Goal: Task Accomplishment & Management: Complete application form

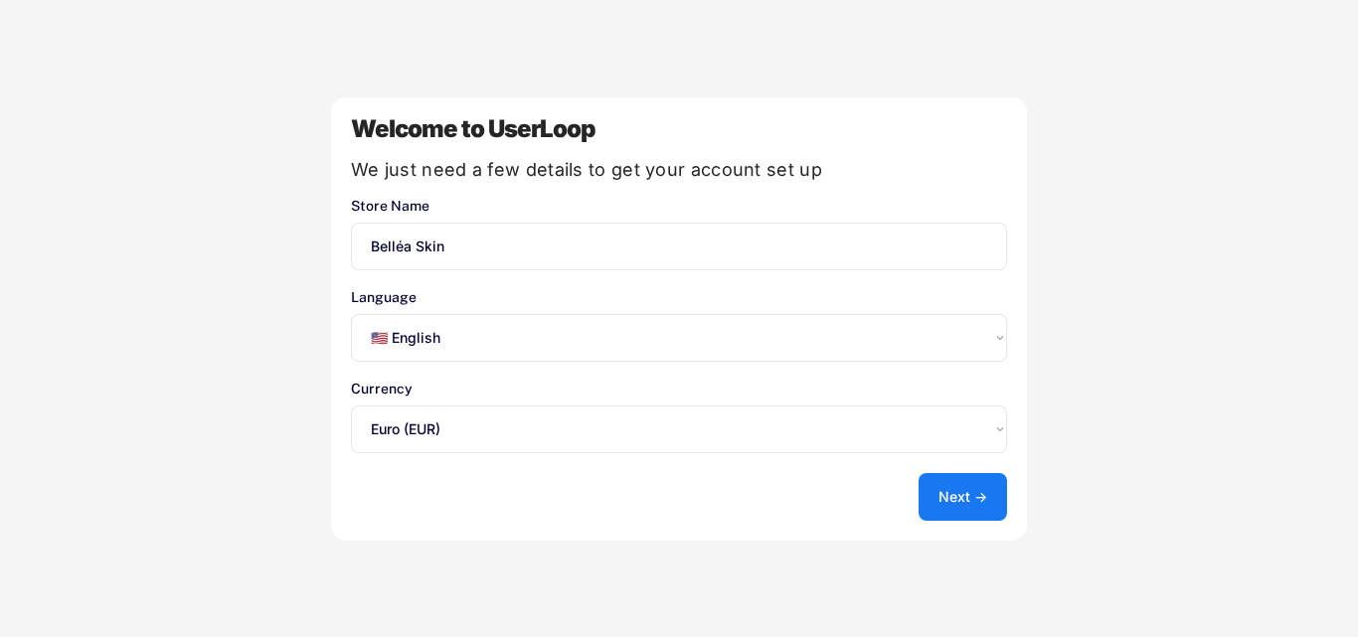
select select ""en""
select select ""1348695171700984260__LOOKUP__1635527639173x833446490375085600""
click at [488, 344] on select "Select an option... 🇺🇸 English 🇫🇷 Français 🇩🇪 Deutsch 🇪🇸 Español" at bounding box center [679, 338] width 656 height 48
select select ""fr""
click at [351, 314] on select "Select an option... 🇺🇸 English 🇫🇷 Français 🇩🇪 Deutsch 🇪🇸 Español" at bounding box center [679, 338] width 656 height 48
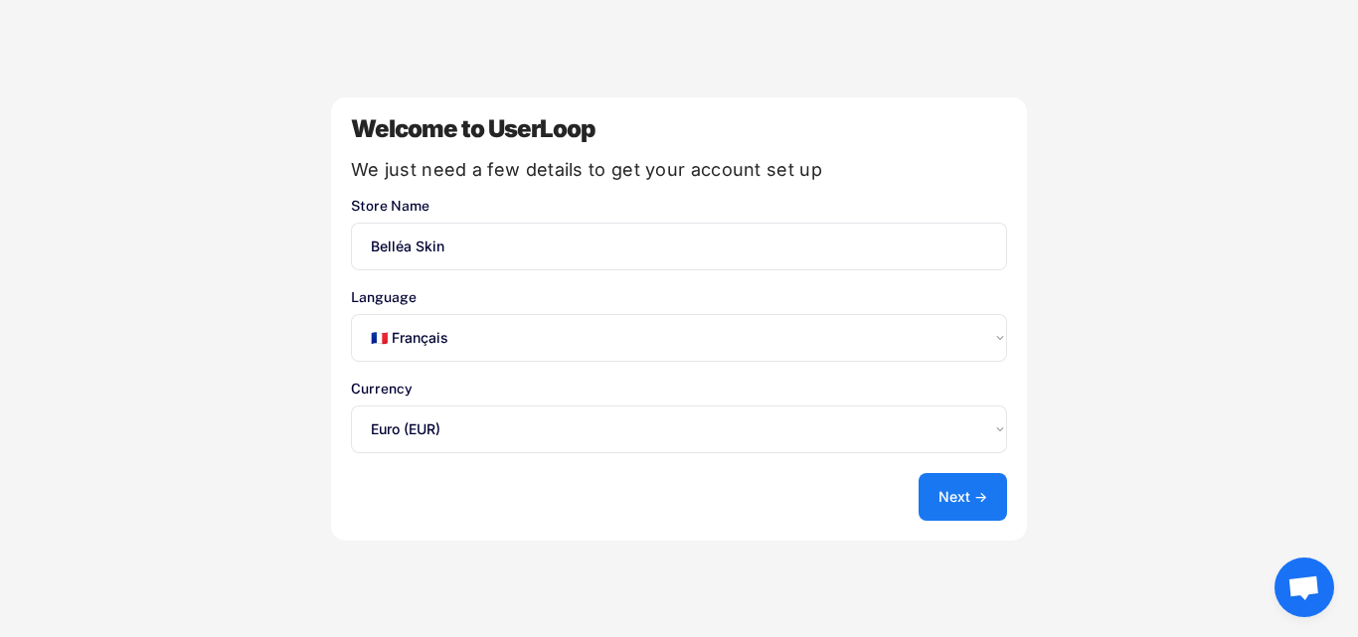
click at [959, 511] on button "Next →" at bounding box center [963, 497] width 89 height 48
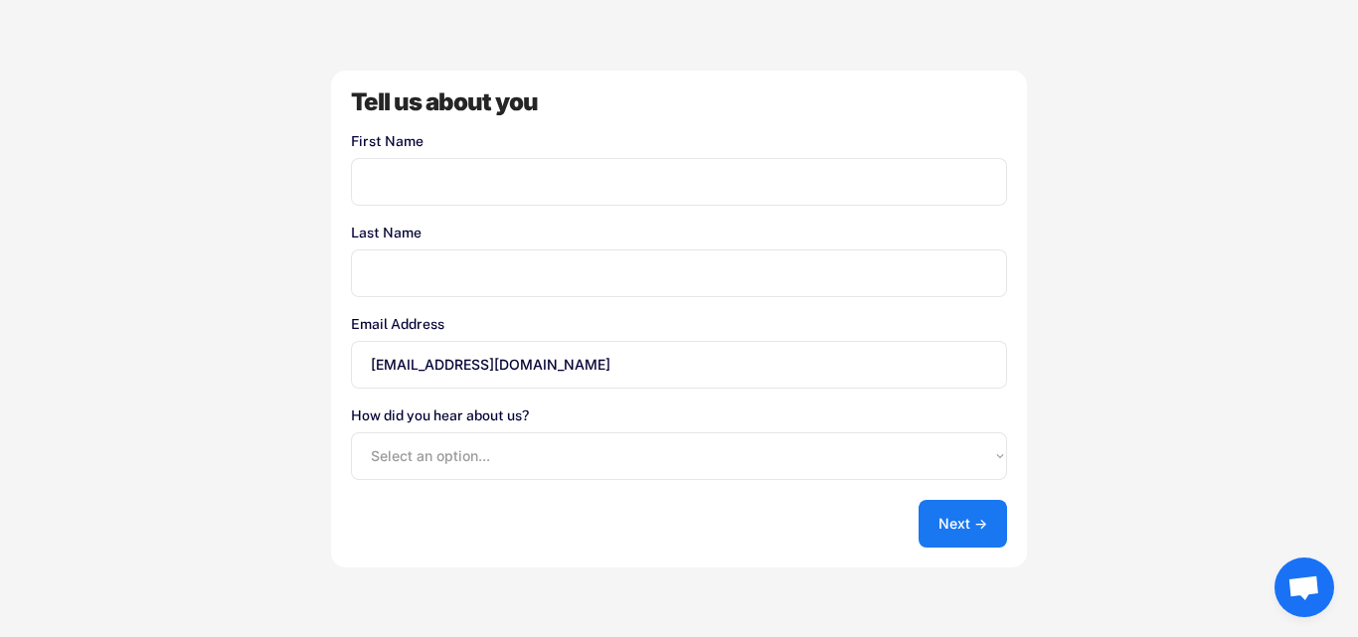
click at [437, 183] on input "input" at bounding box center [679, 182] width 656 height 48
click at [426, 295] on input "input" at bounding box center [679, 274] width 656 height 48
click at [968, 519] on button "Next →" at bounding box center [963, 524] width 89 height 48
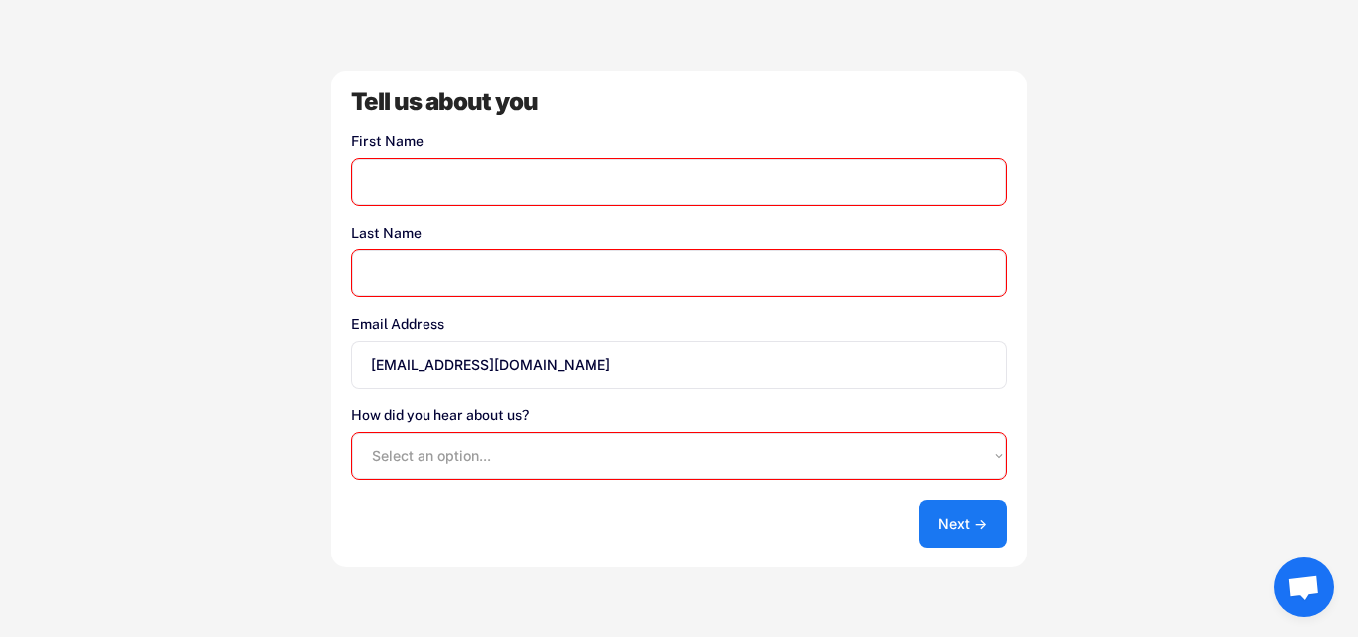
click at [476, 455] on select "Select an option... Shopify App Store Google UserLoop Blog Referred by a friend…" at bounding box center [679, 457] width 656 height 48
select select ""other""
click at [351, 433] on select "Select an option... Shopify App Store Google UserLoop Blog Referred by a friend…" at bounding box center [679, 457] width 656 height 48
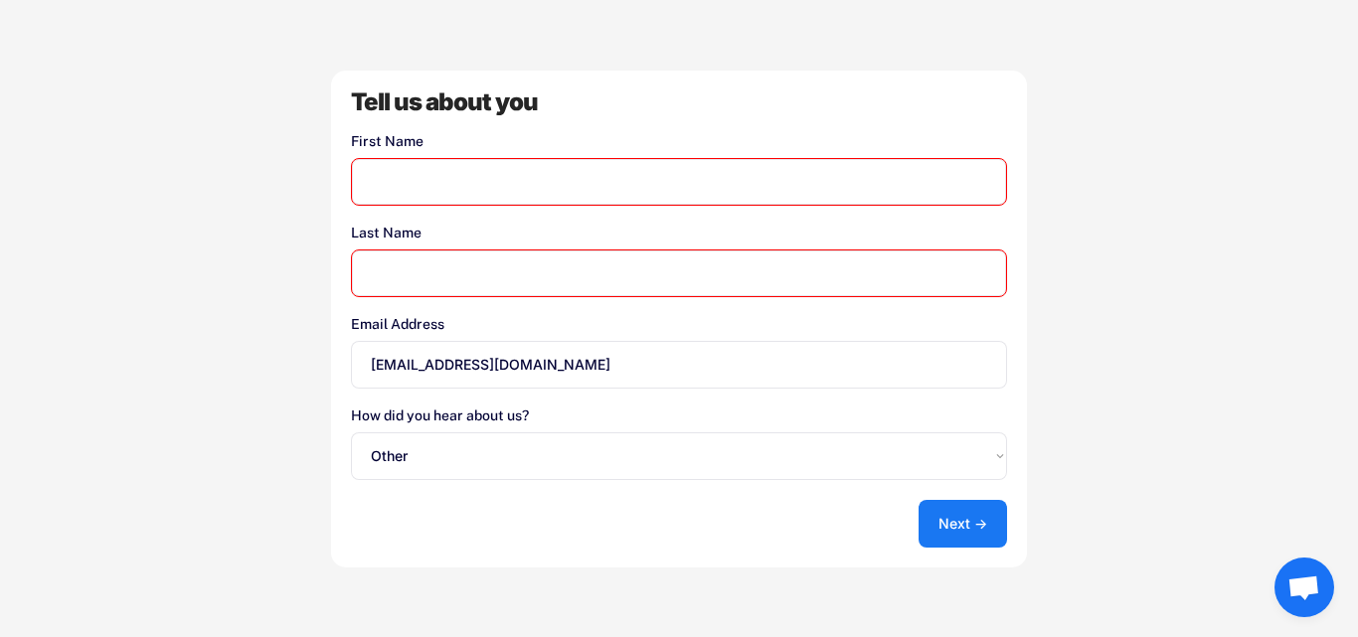
click at [440, 278] on input "input" at bounding box center [679, 274] width 656 height 48
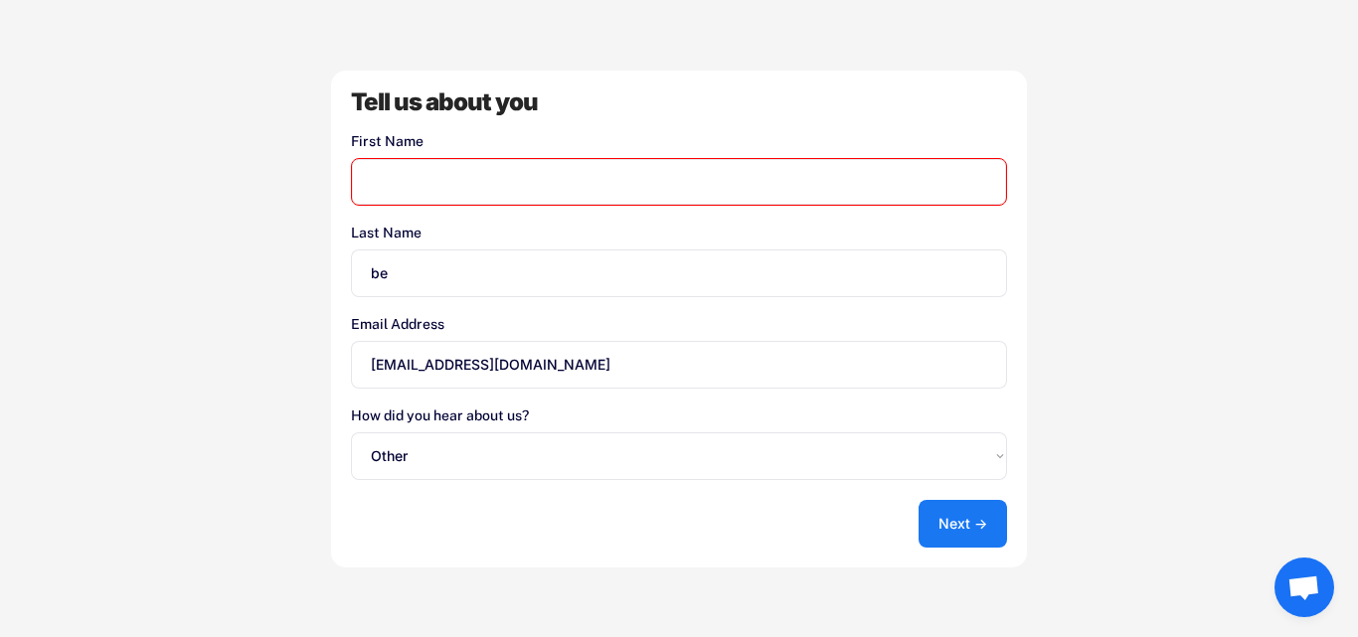
type input "b"
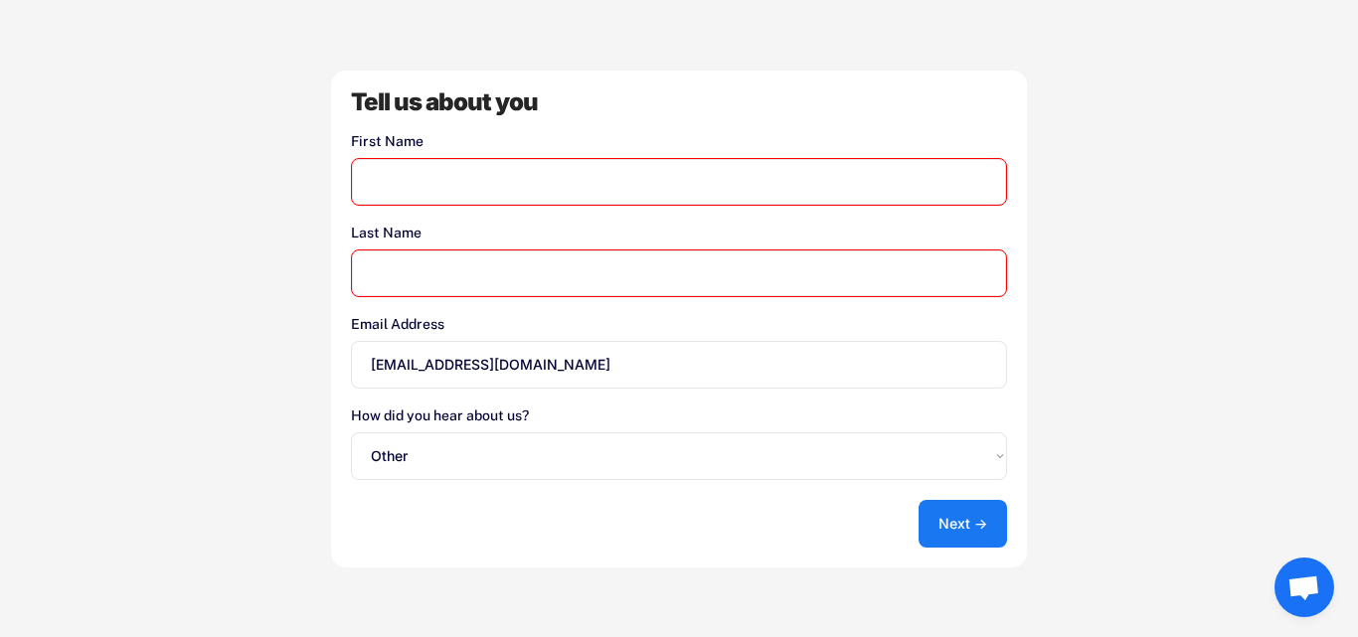
click at [407, 169] on input "input" at bounding box center [679, 182] width 656 height 48
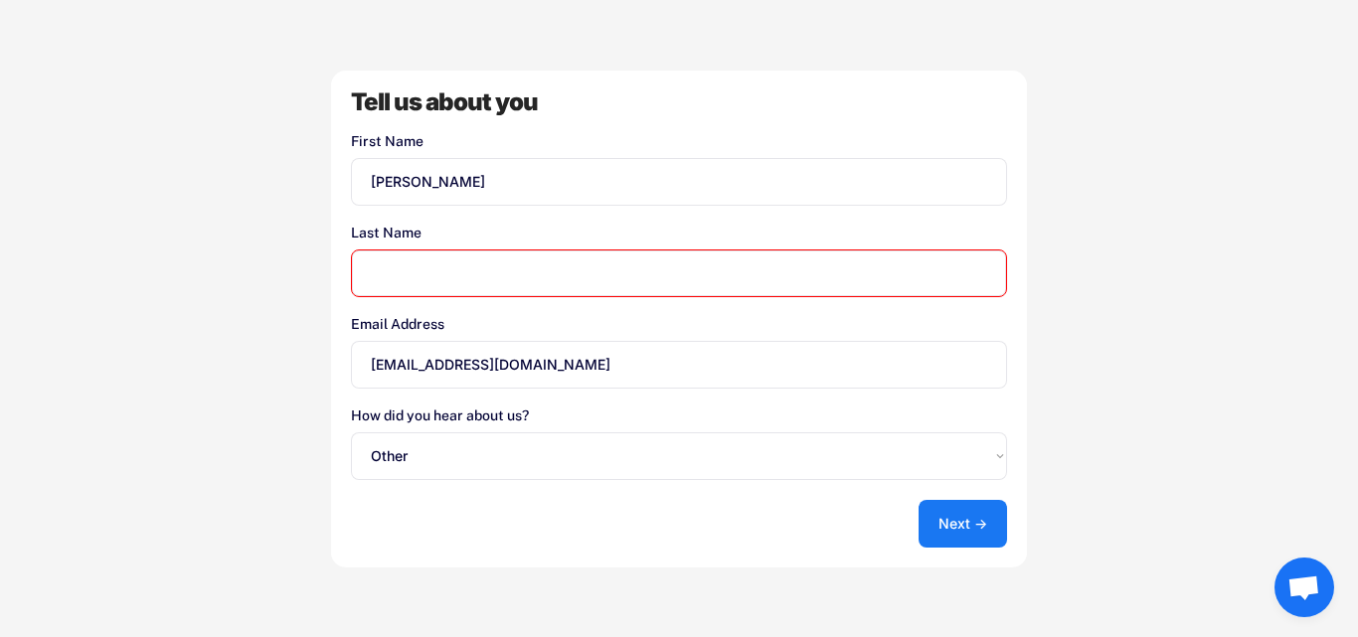
type input "nolan"
click at [435, 261] on input "input" at bounding box center [679, 274] width 656 height 48
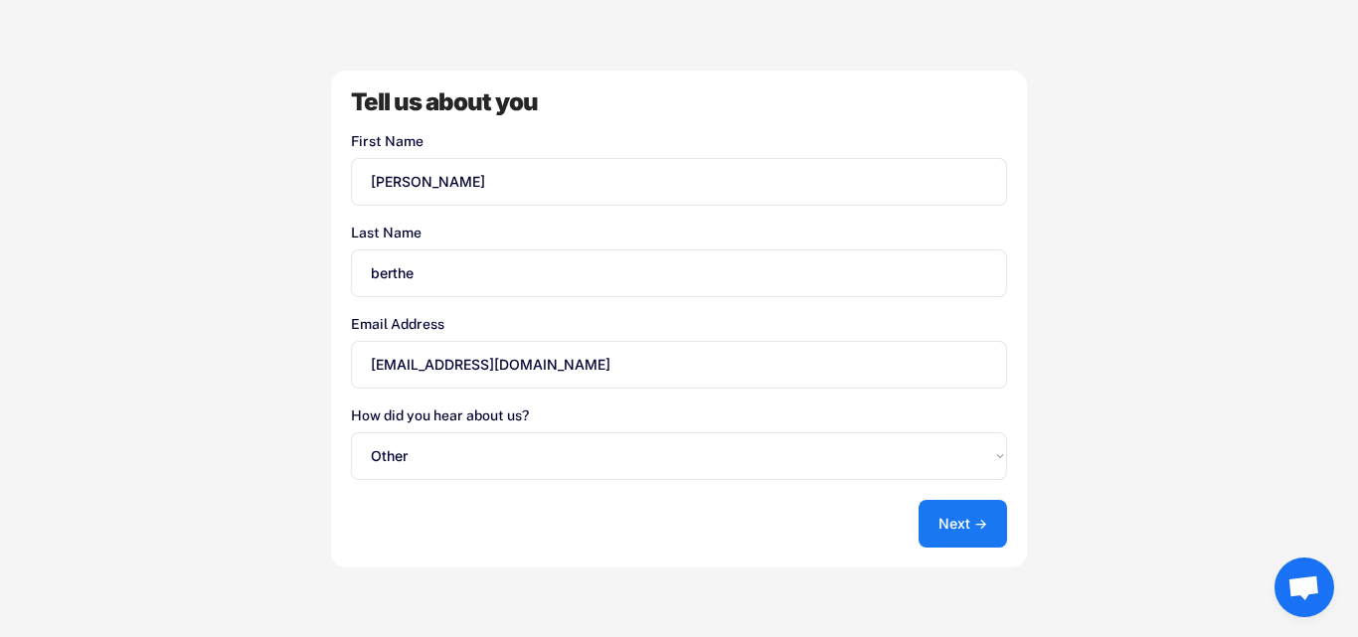
type input "berthe"
click at [951, 528] on button "Next →" at bounding box center [963, 524] width 89 height 48
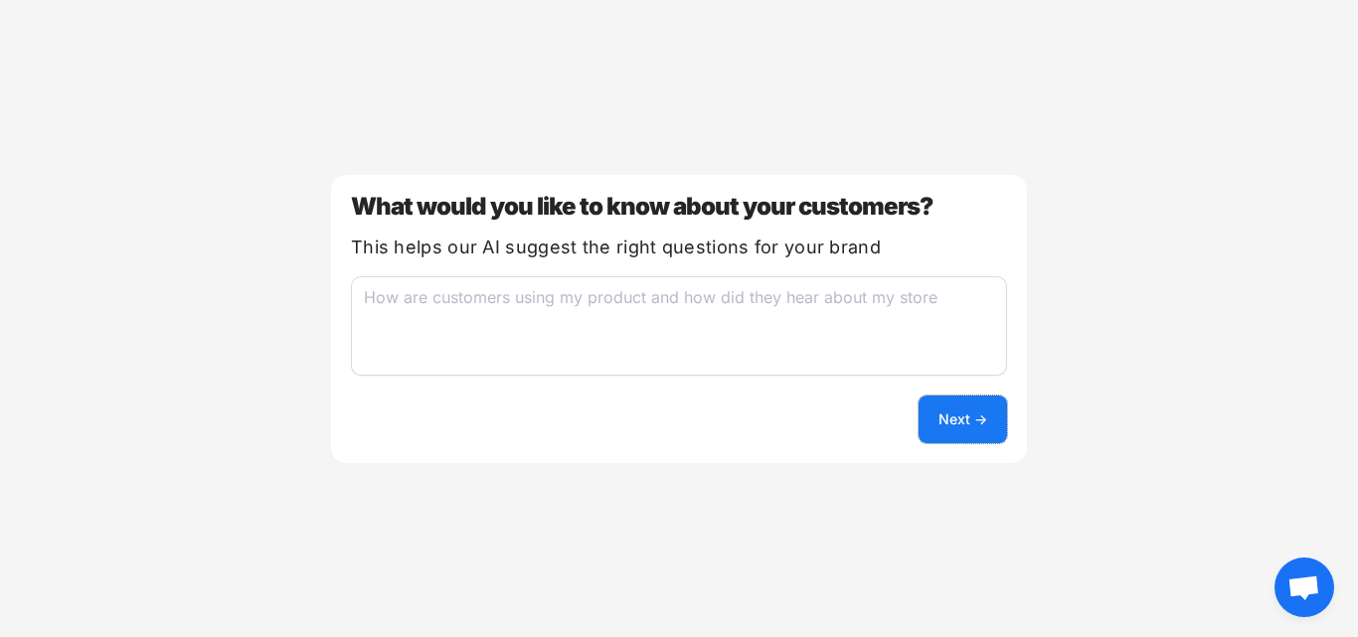
click at [965, 421] on button "Next →" at bounding box center [963, 420] width 89 height 48
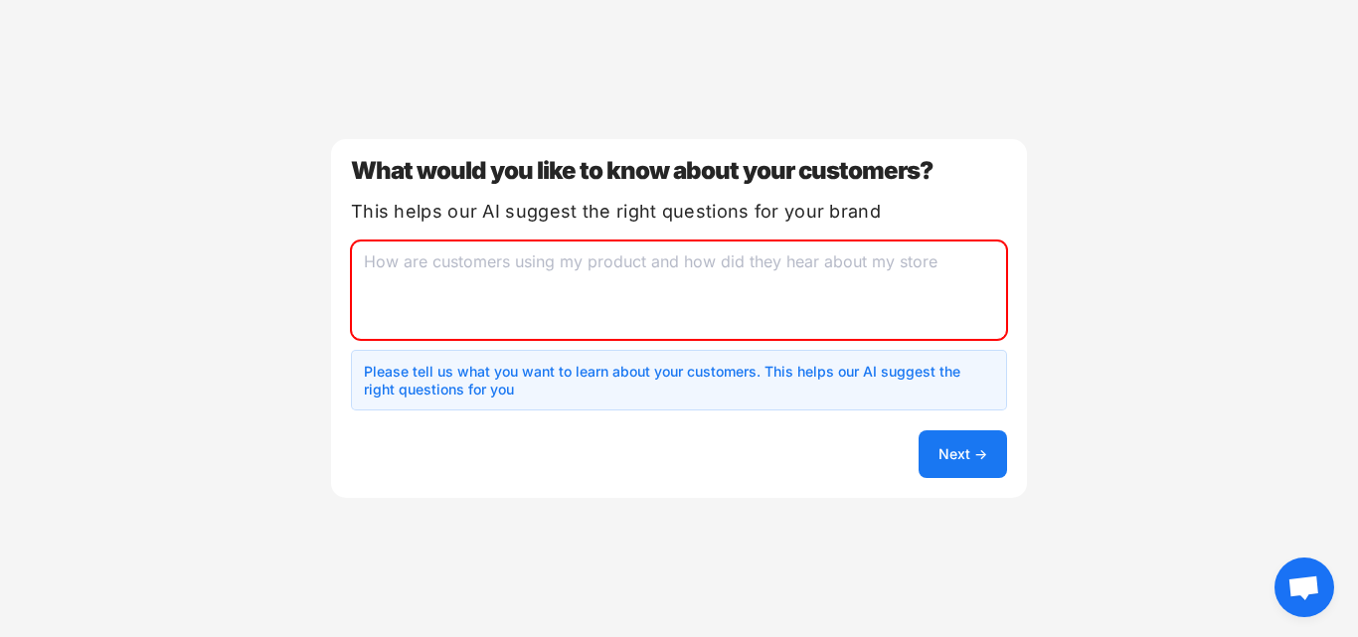
click at [582, 277] on textarea at bounding box center [679, 290] width 656 height 99
click at [830, 269] on textarea at bounding box center [679, 290] width 656 height 99
drag, startPoint x: 359, startPoint y: 263, endPoint x: 971, endPoint y: 275, distance: 611.7
click at [971, 275] on textarea at bounding box center [679, 290] width 656 height 99
drag, startPoint x: 932, startPoint y: 260, endPoint x: 613, endPoint y: 288, distance: 320.5
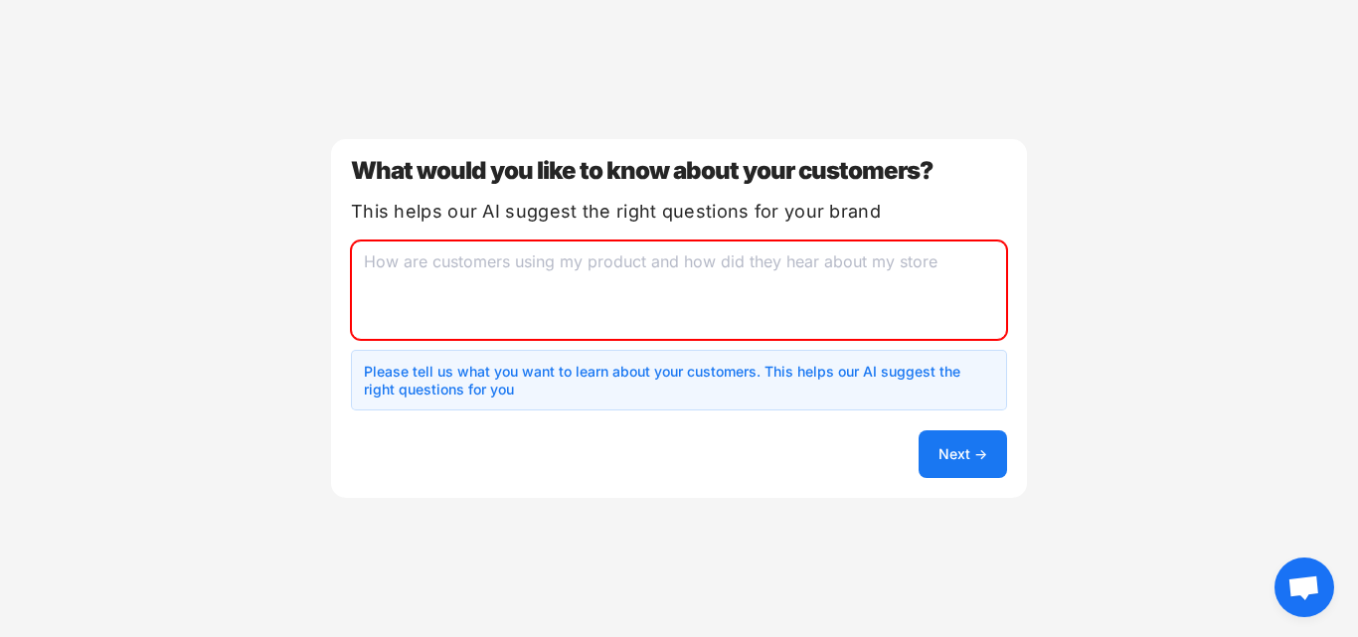
click at [613, 288] on textarea at bounding box center [679, 290] width 656 height 99
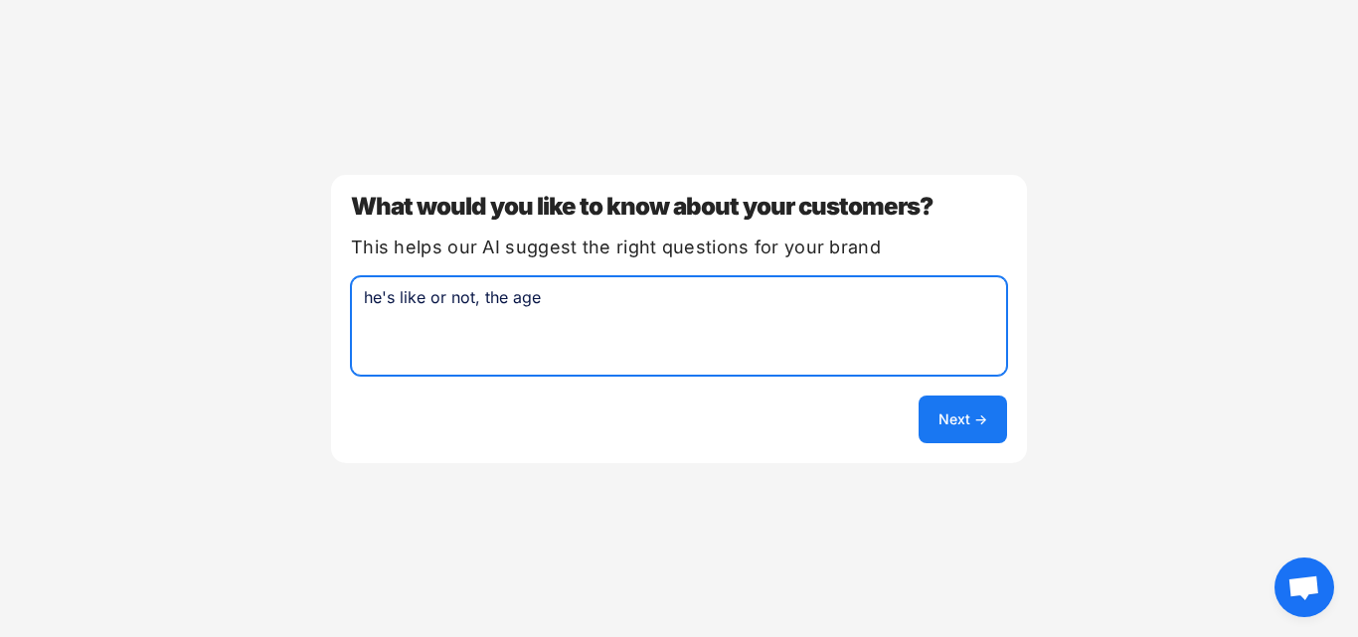
type textarea "he's like or not, the age"
click at [963, 418] on button "Next →" at bounding box center [963, 420] width 89 height 48
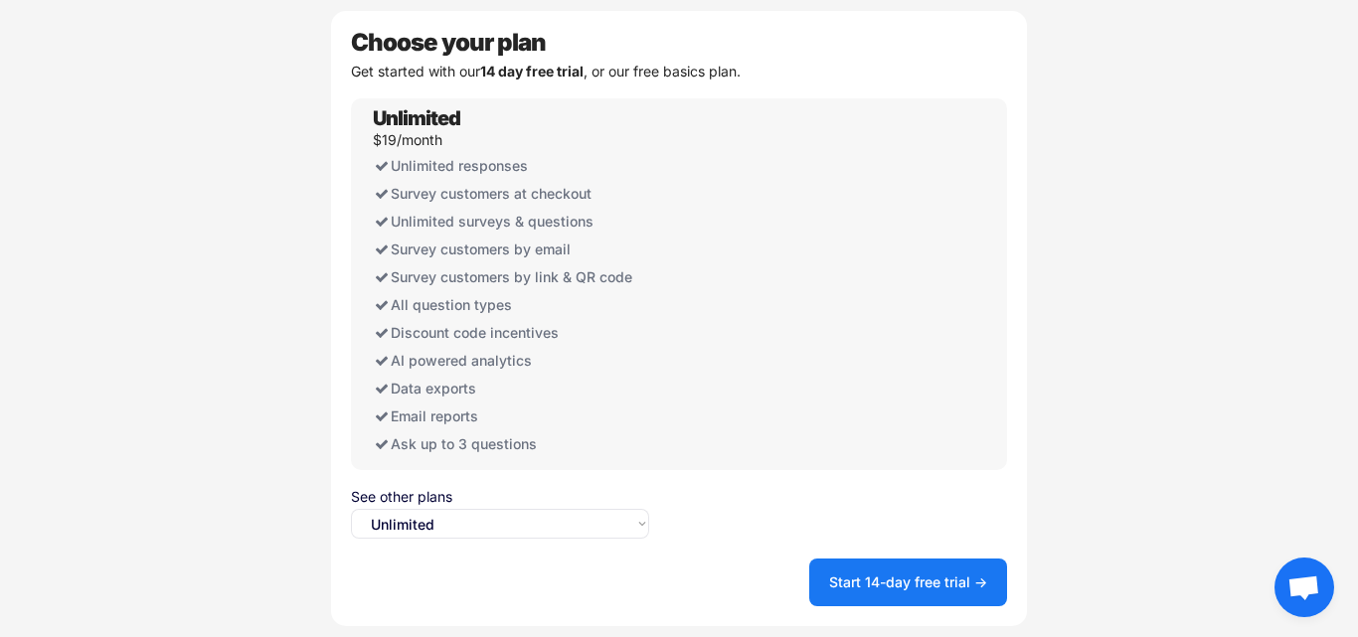
click at [583, 513] on select "Select an option... Unlimited Free" at bounding box center [500, 524] width 298 height 30
select select ""free0""
click at [351, 509] on select "Select an option... Unlimited Free" at bounding box center [500, 524] width 298 height 30
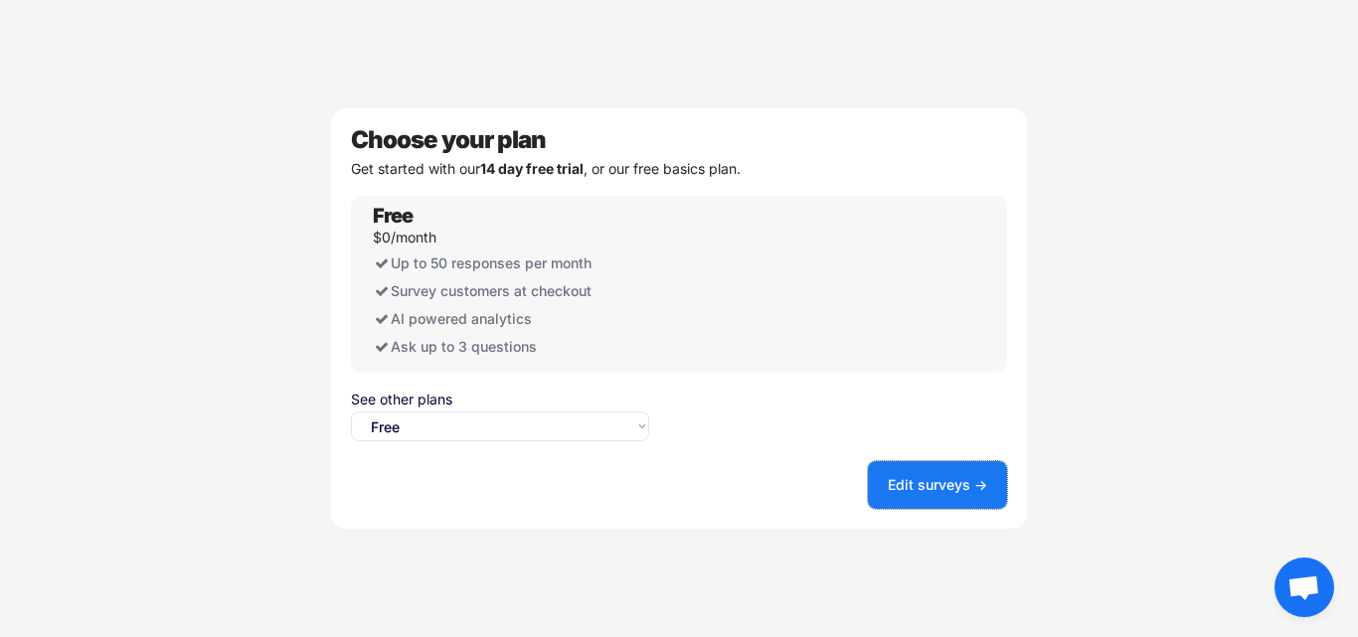
click at [913, 498] on button "Edit surveys →" at bounding box center [937, 485] width 139 height 48
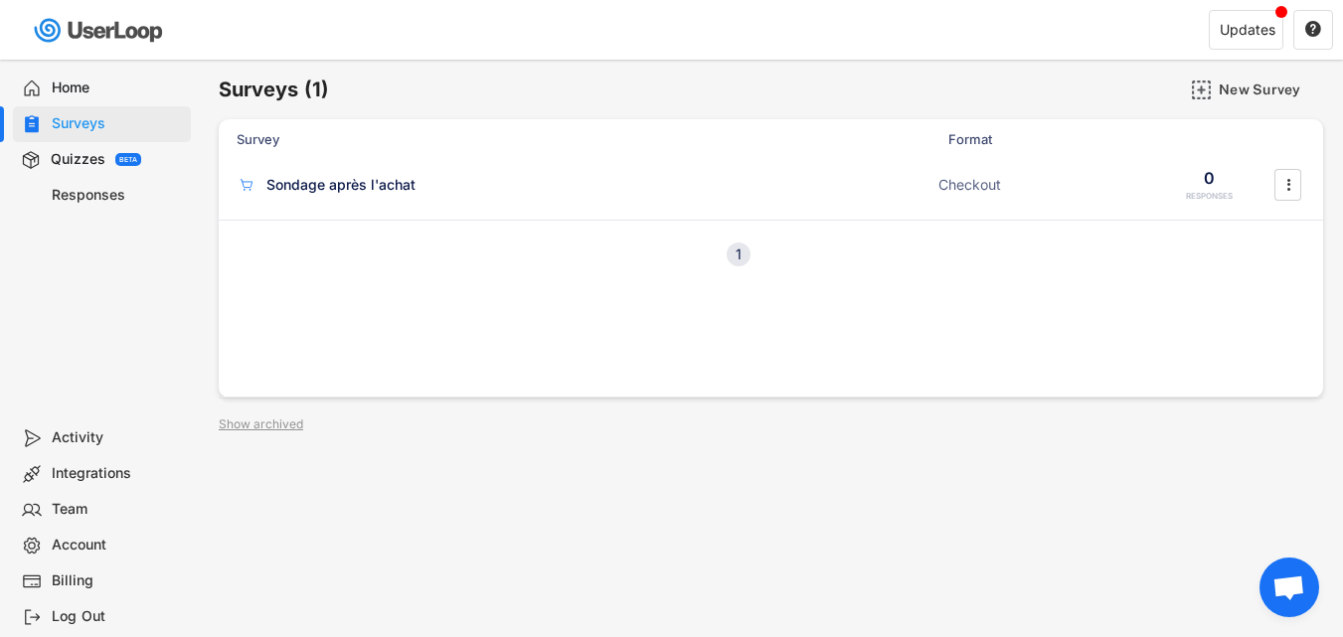
click at [737, 254] on div "1" at bounding box center [739, 255] width 24 height 14
click at [915, 171] on div "Sondage après l'achat Checkout 0 RESPONSES " at bounding box center [771, 185] width 1105 height 52
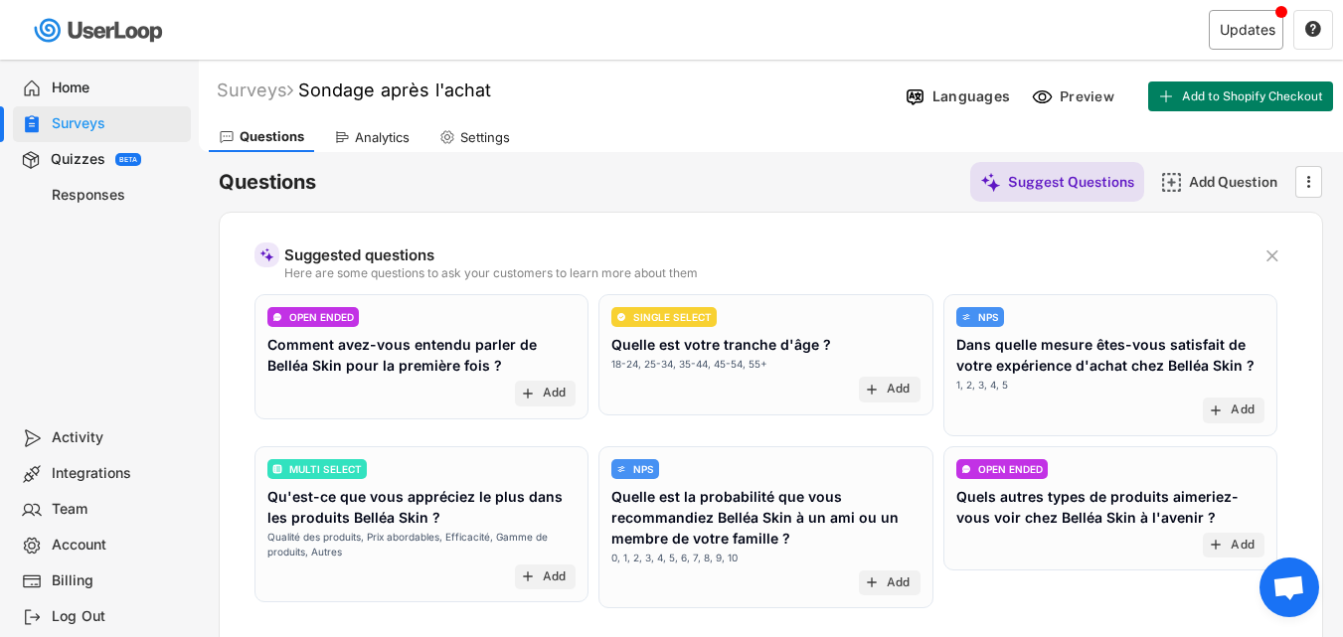
click at [1221, 23] on div "Updates" at bounding box center [1248, 30] width 56 height 14
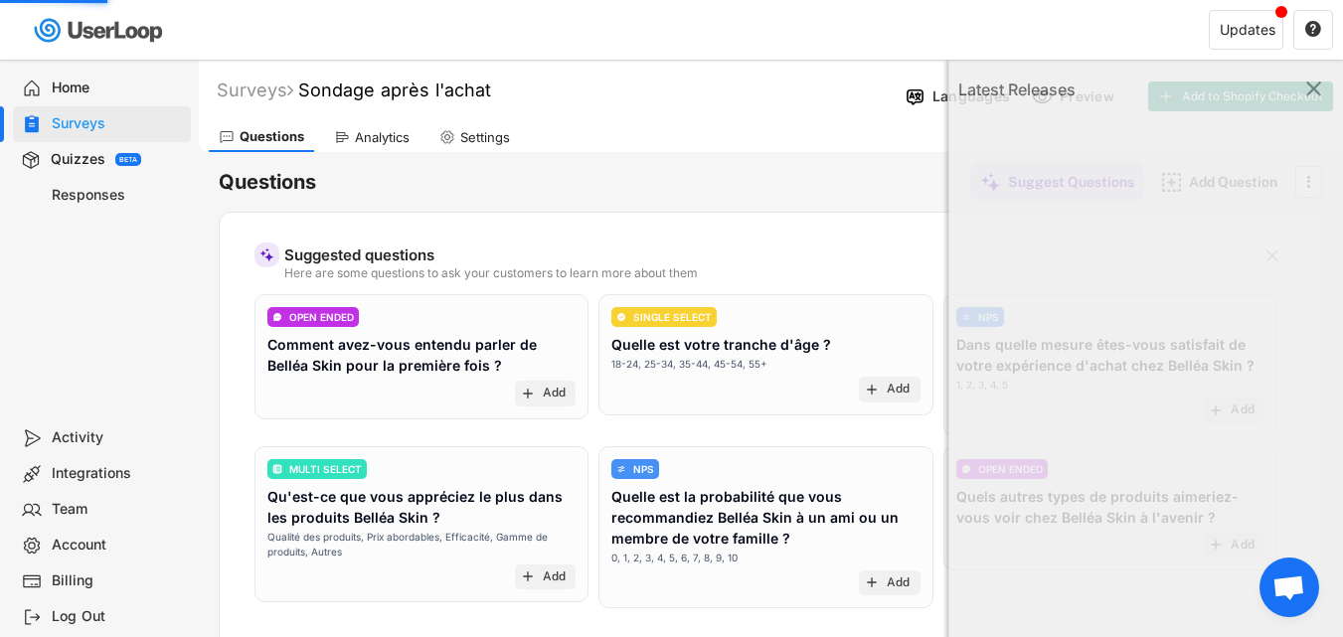
click at [1319, 90] on div "Latest Releases " at bounding box center [1148, 90] width 398 height 60
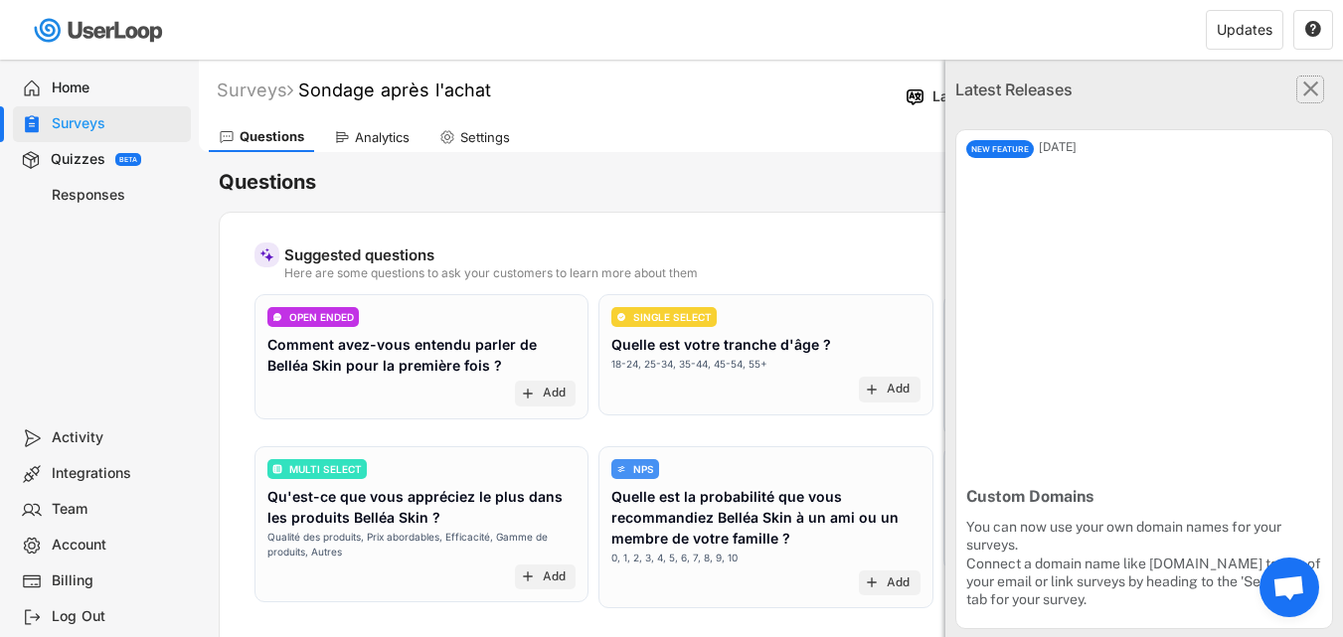
click at [1304, 92] on text "" at bounding box center [1312, 89] width 16 height 26
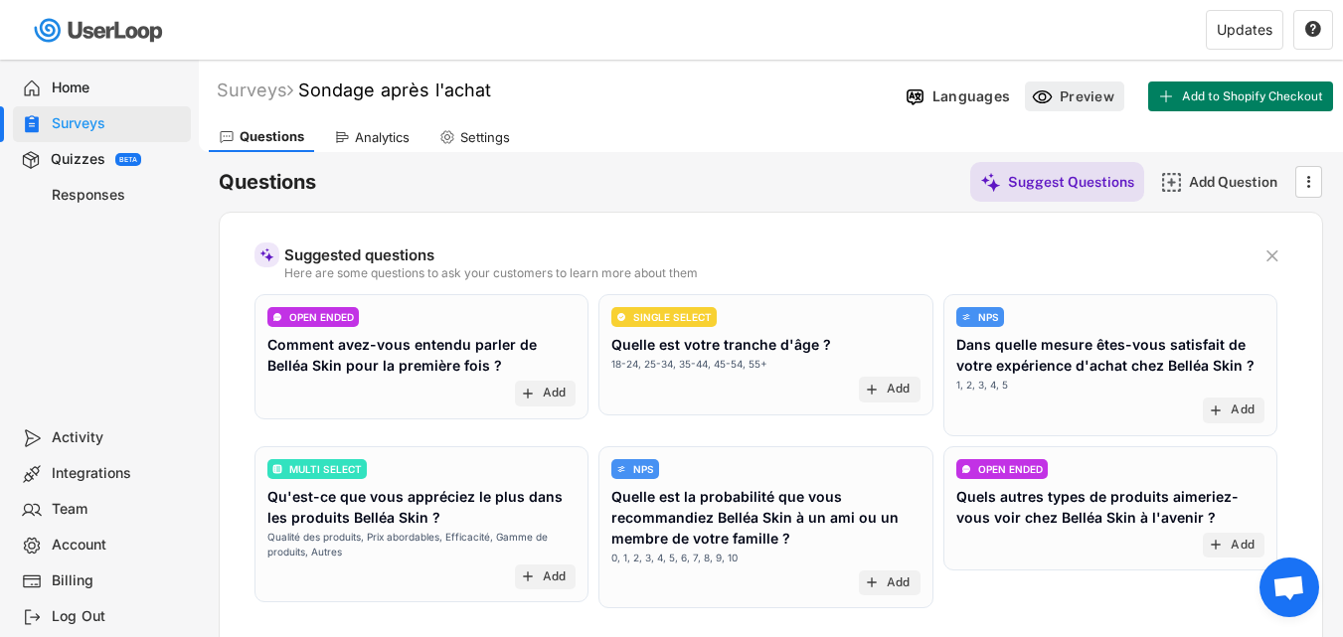
click at [1050, 99] on use at bounding box center [1042, 97] width 21 height 21
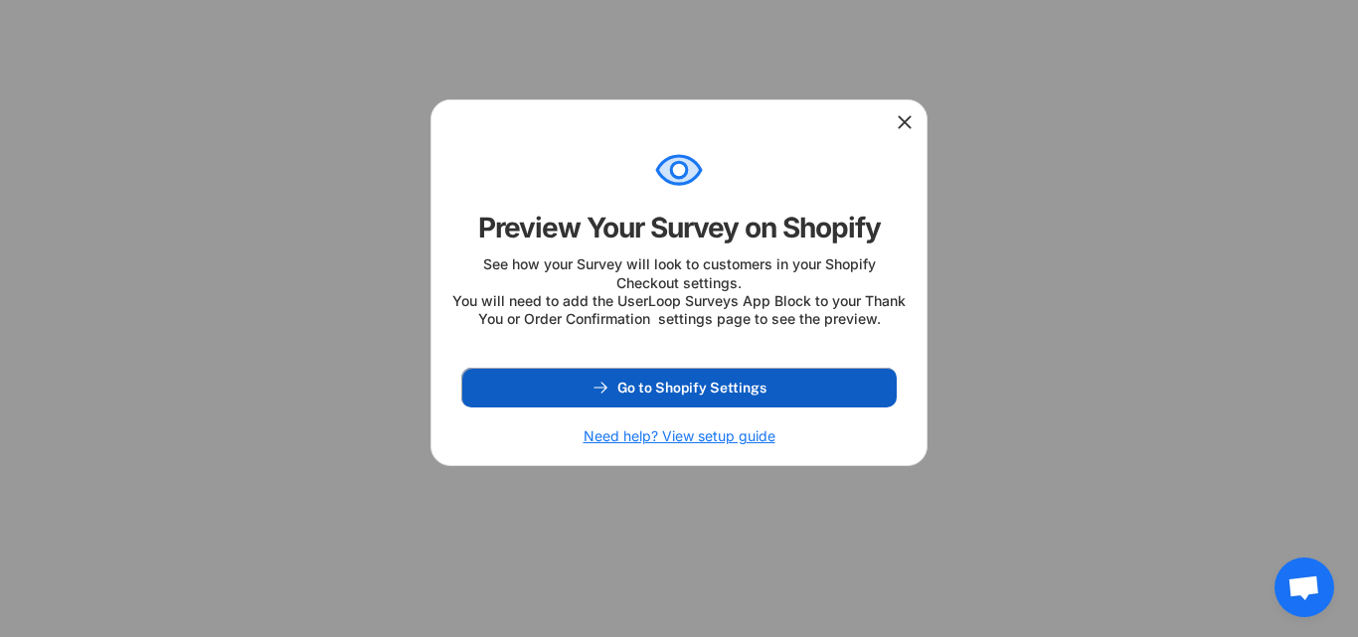
click at [710, 395] on span "Go to Shopify Settings" at bounding box center [692, 388] width 149 height 14
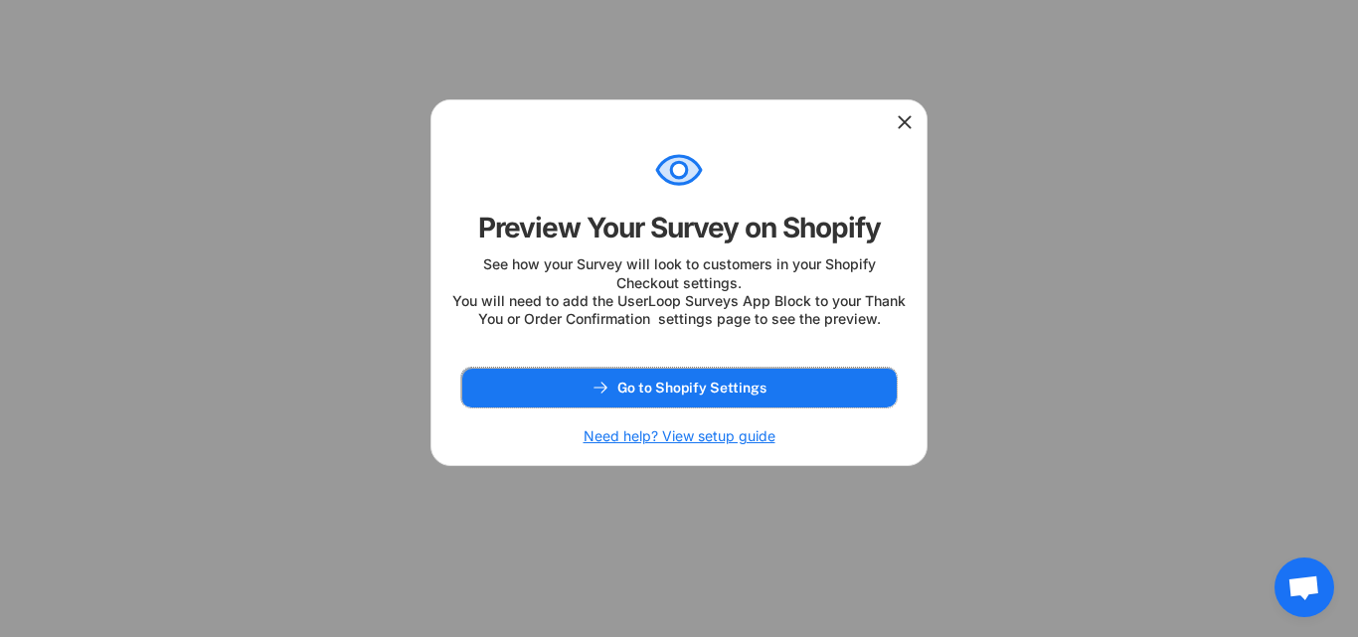
click at [901, 130] on icon at bounding box center [905, 122] width 20 height 20
